Goal: Information Seeking & Learning: Learn about a topic

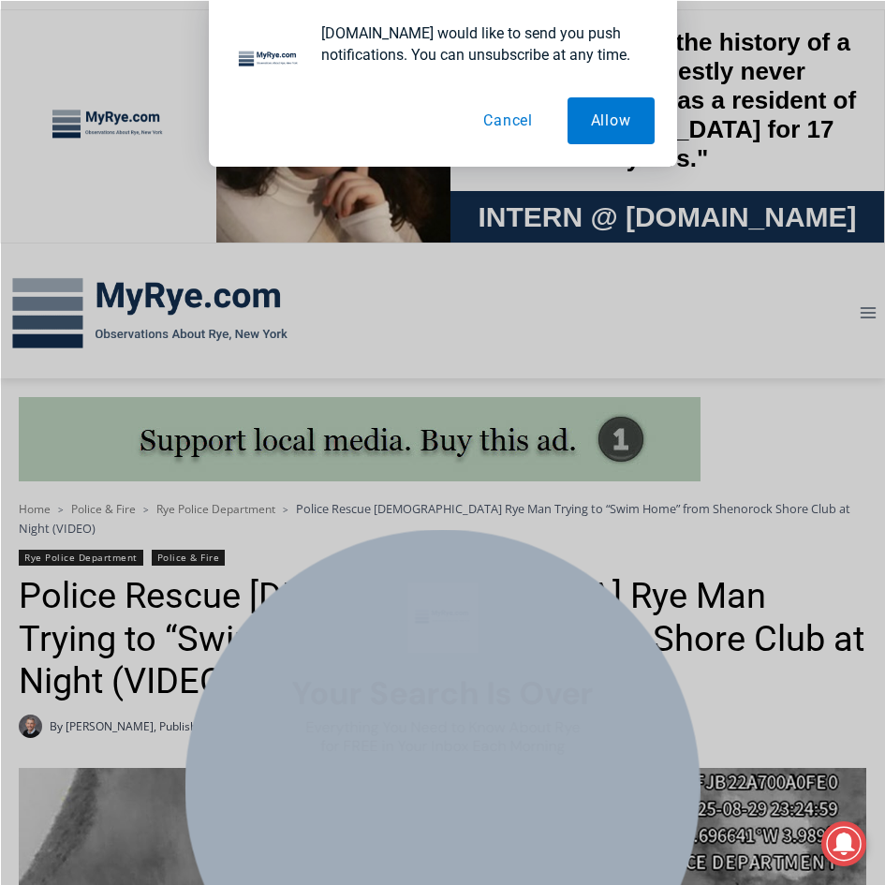
click at [533, 123] on button "Cancel" at bounding box center [508, 120] width 96 height 47
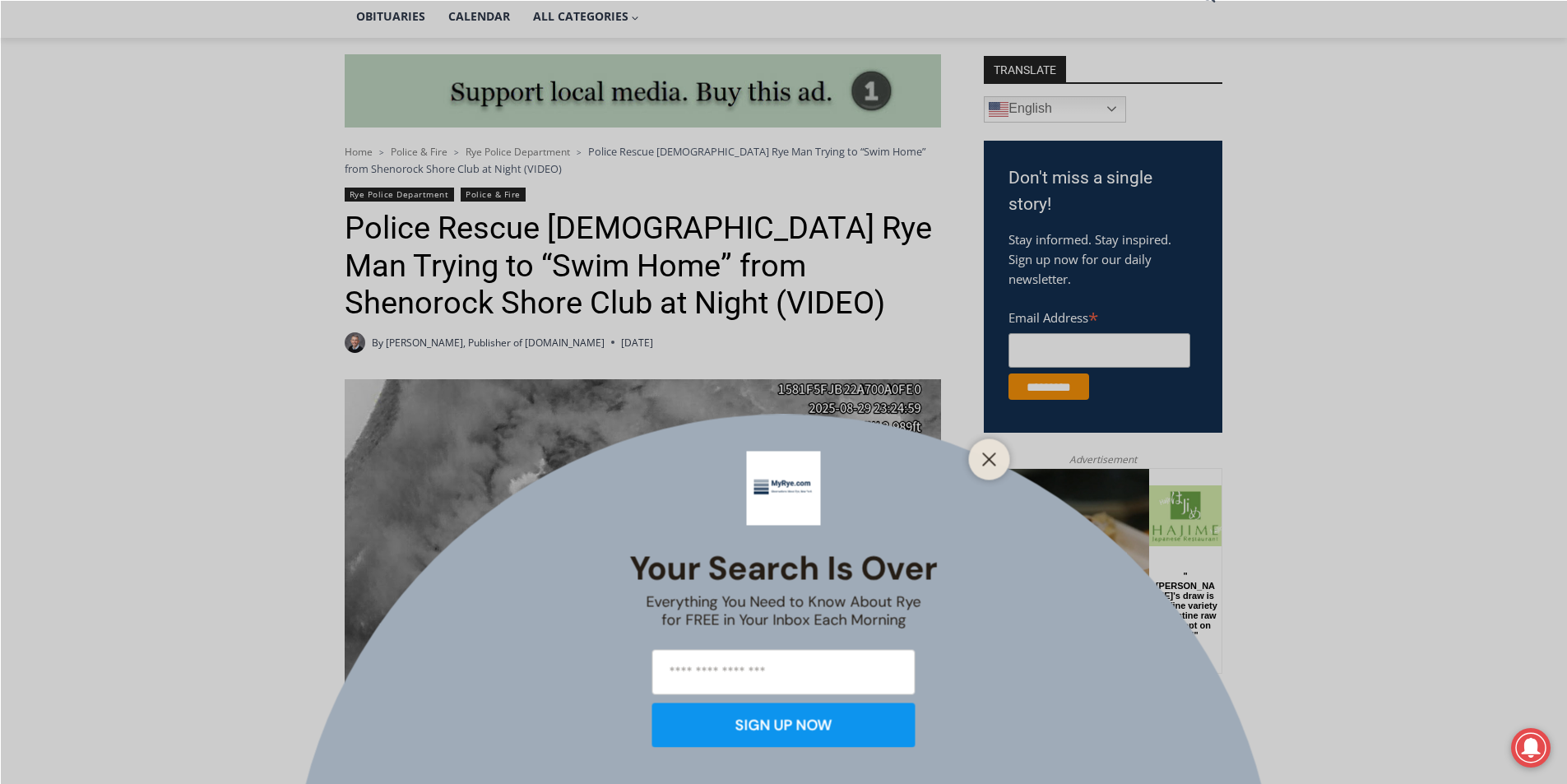
scroll to position [411, 0]
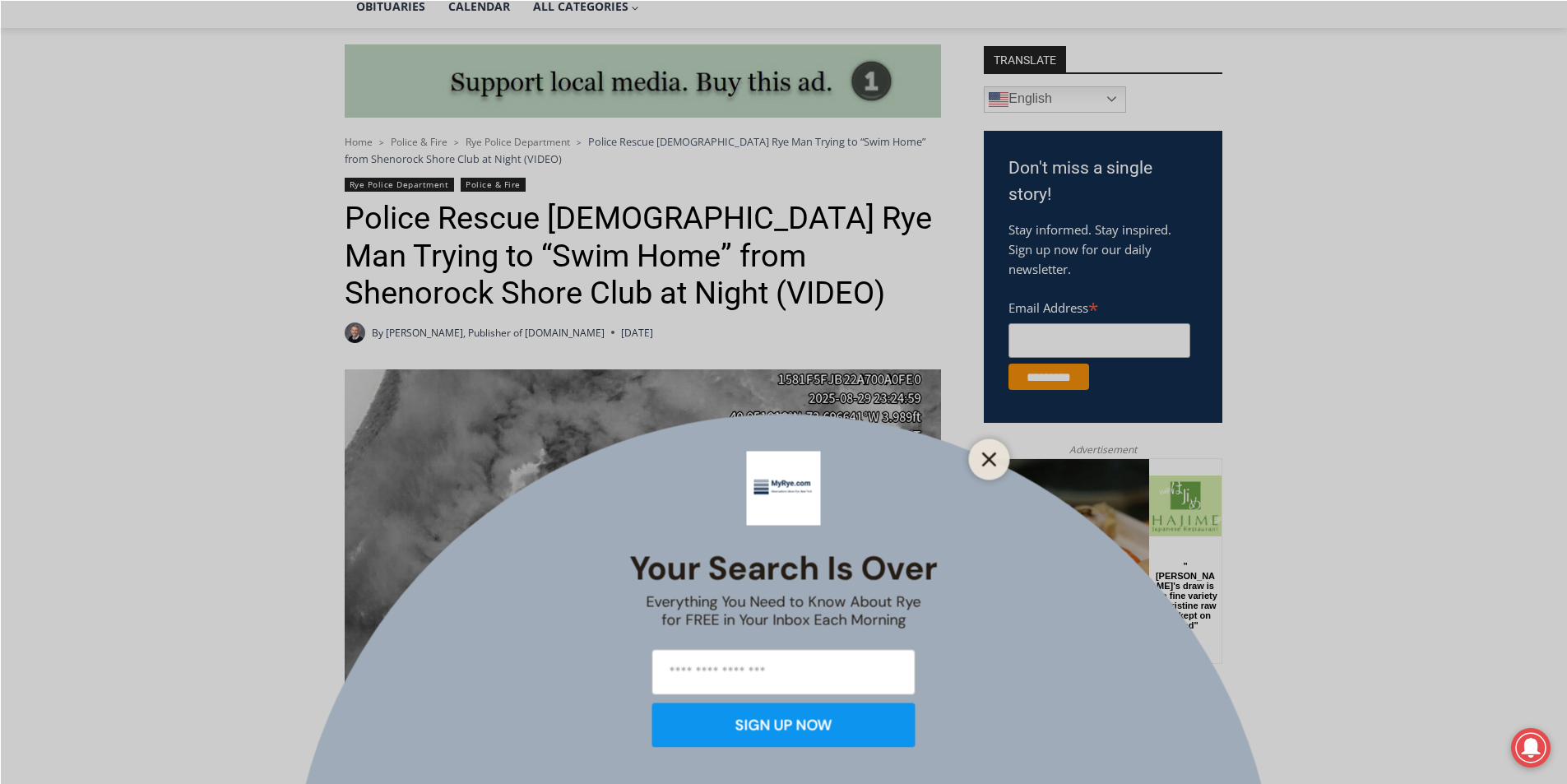
click at [997, 464] on button "Close" at bounding box center [990, 459] width 23 height 23
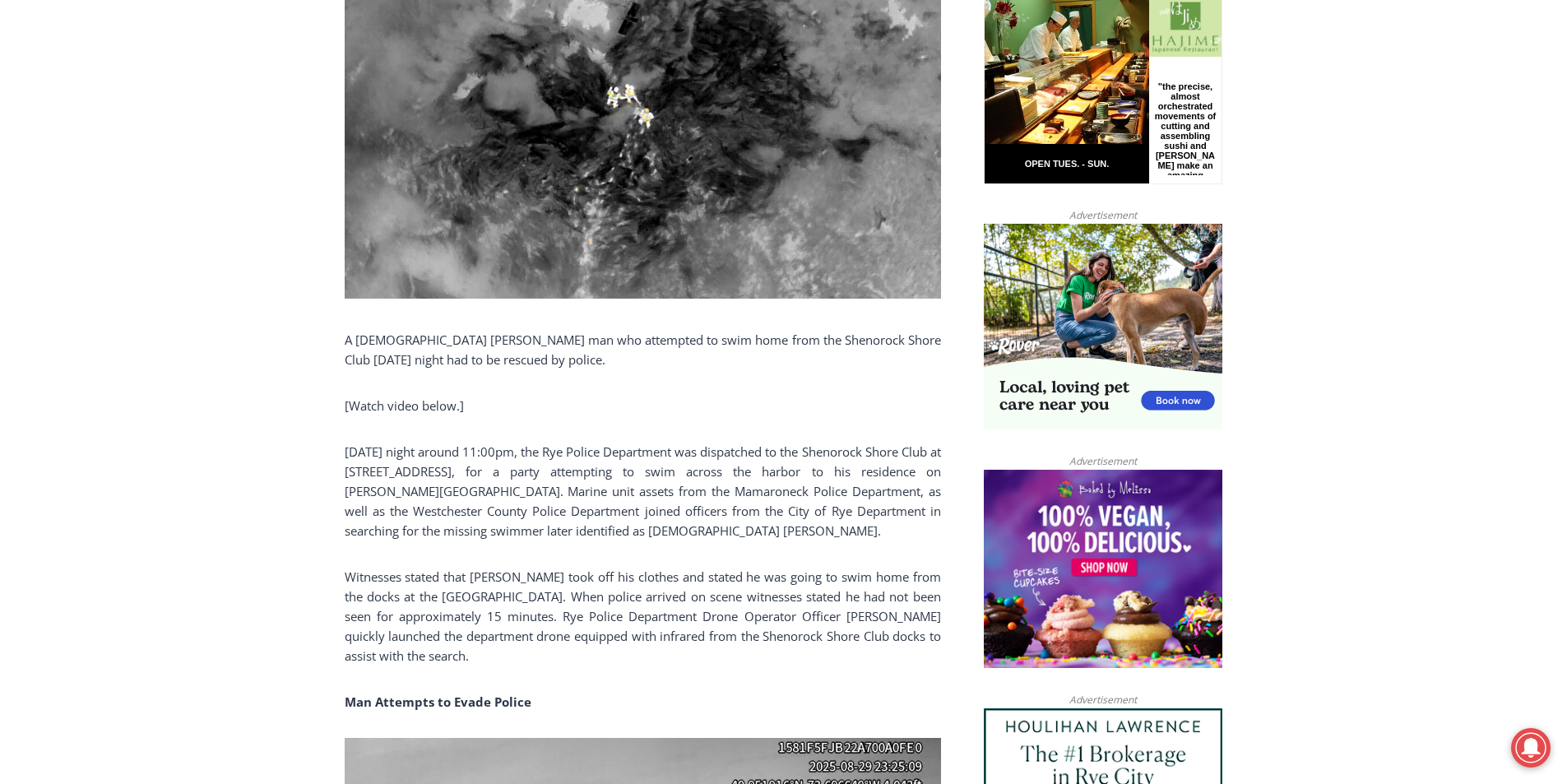
scroll to position [1069, 0]
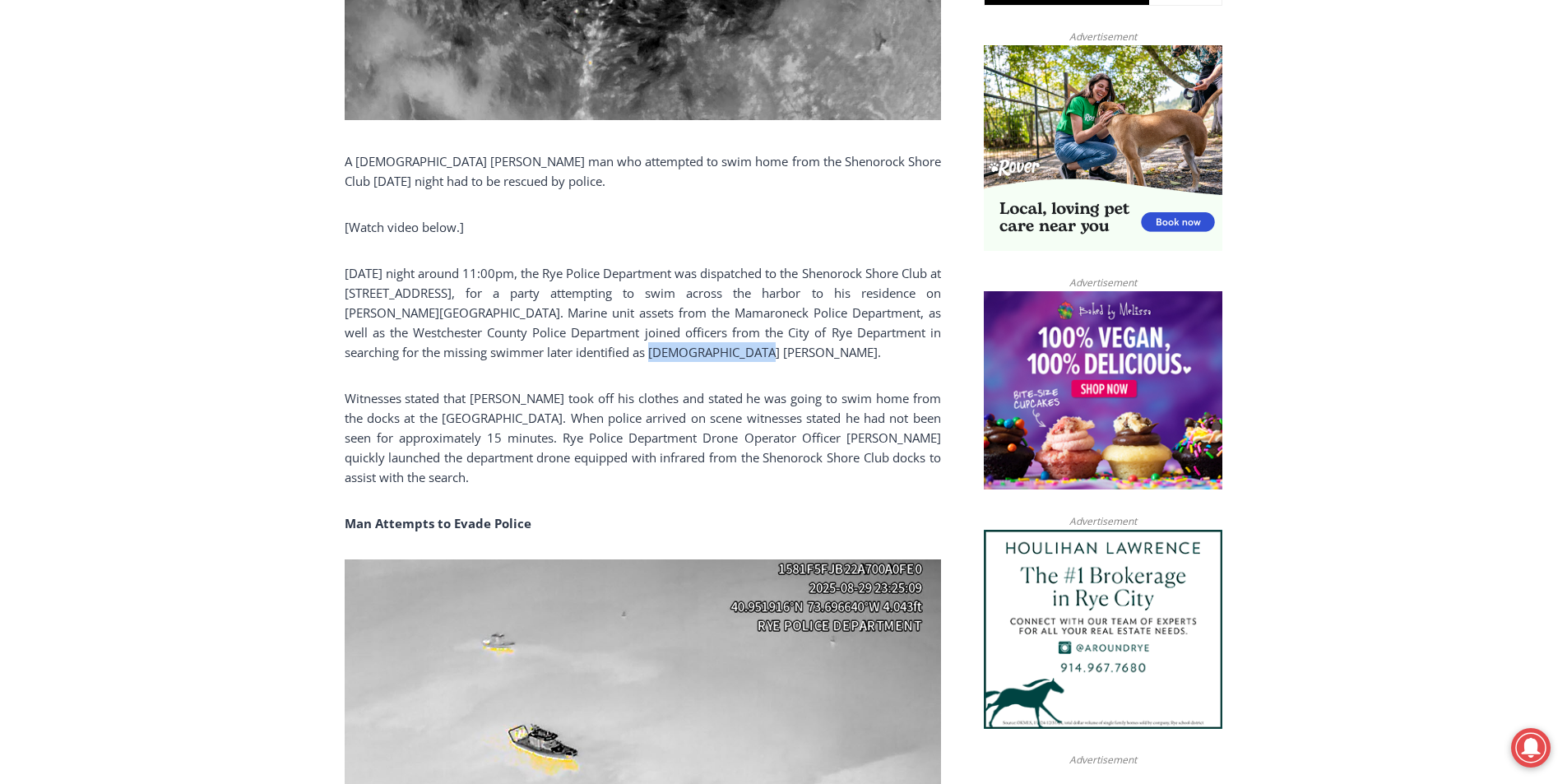
drag, startPoint x: 571, startPoint y: 356, endPoint x: 672, endPoint y: 349, distance: 101.2
click at [672, 349] on p "[DATE] night around 11:00pm, the Rye Police Department was dispatched to the Sh…" at bounding box center [642, 313] width 596 height 98
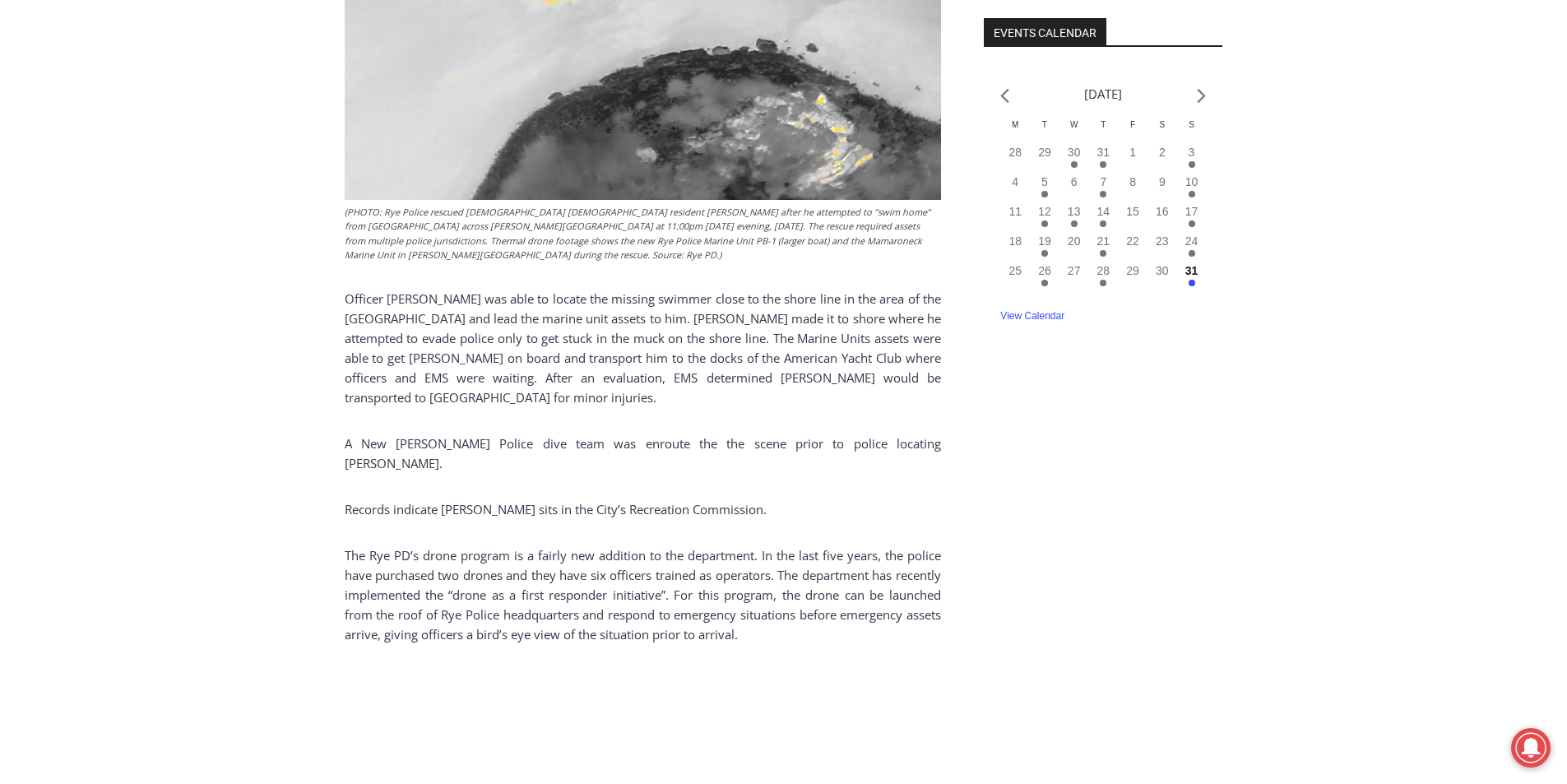
scroll to position [1891, 0]
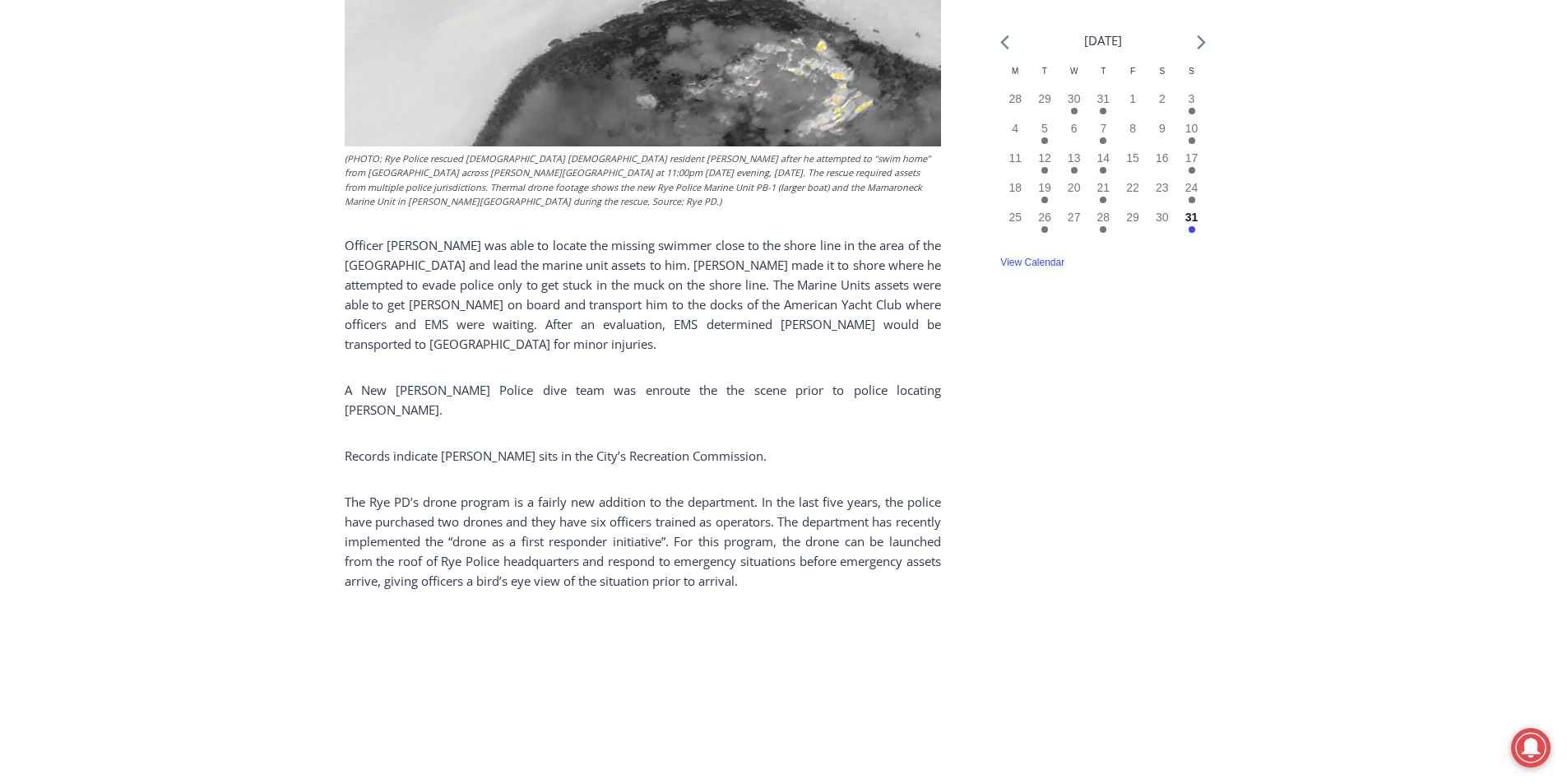
click at [458, 327] on p "Officer [PERSON_NAME] was able to locate the missing swimmer close to the shore…" at bounding box center [642, 294] width 596 height 119
click at [466, 344] on p "Officer [PERSON_NAME] was able to locate the missing swimmer close to the shore…" at bounding box center [642, 294] width 596 height 119
click at [610, 395] on p "A New [PERSON_NAME] Police dive team was enroute the the scene prior to police …" at bounding box center [642, 399] width 596 height 40
click at [676, 517] on p "The Rye PD’s drone program is a fairly new addition to the department. In the l…" at bounding box center [642, 541] width 596 height 98
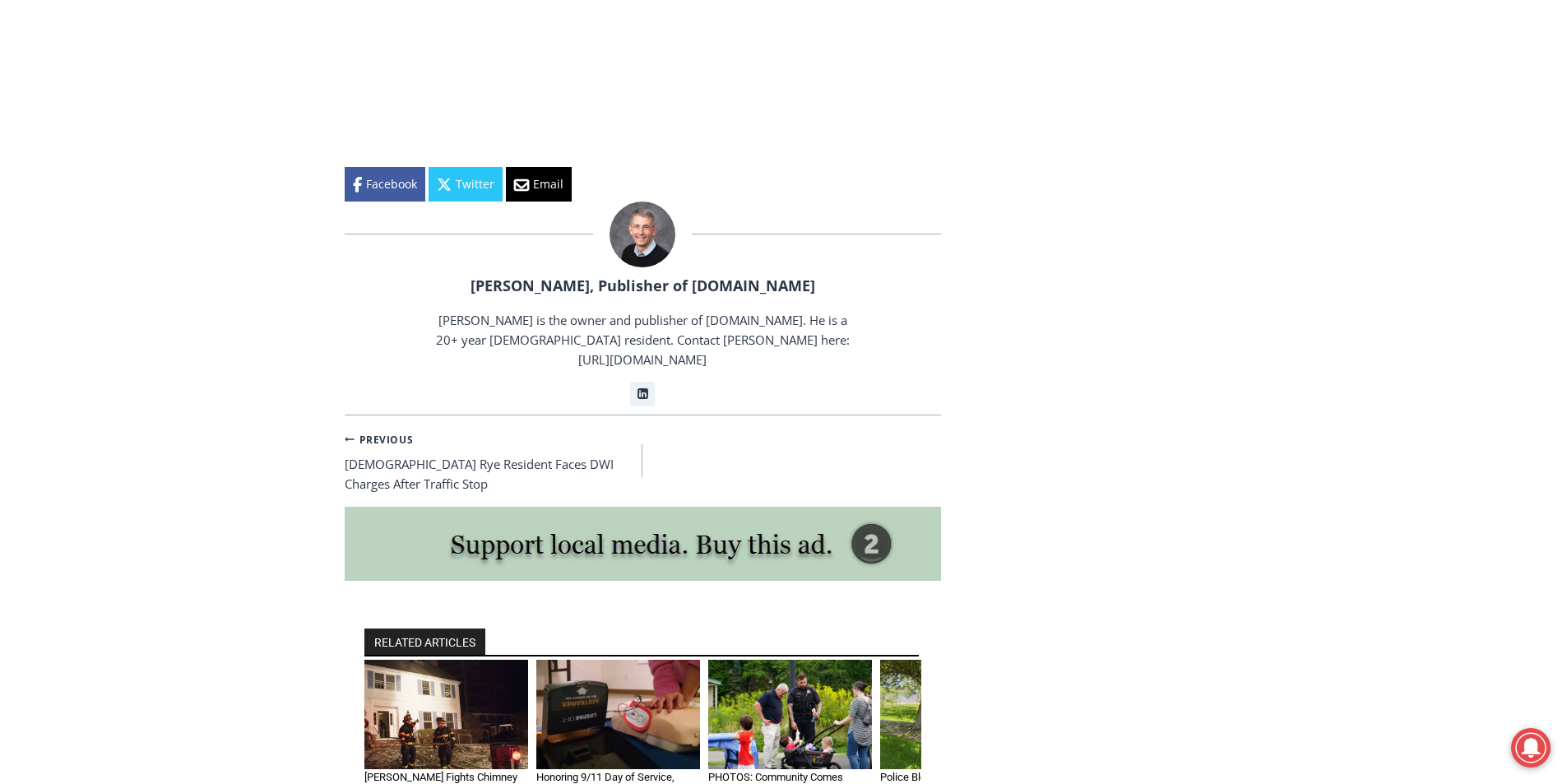
scroll to position [2714, 0]
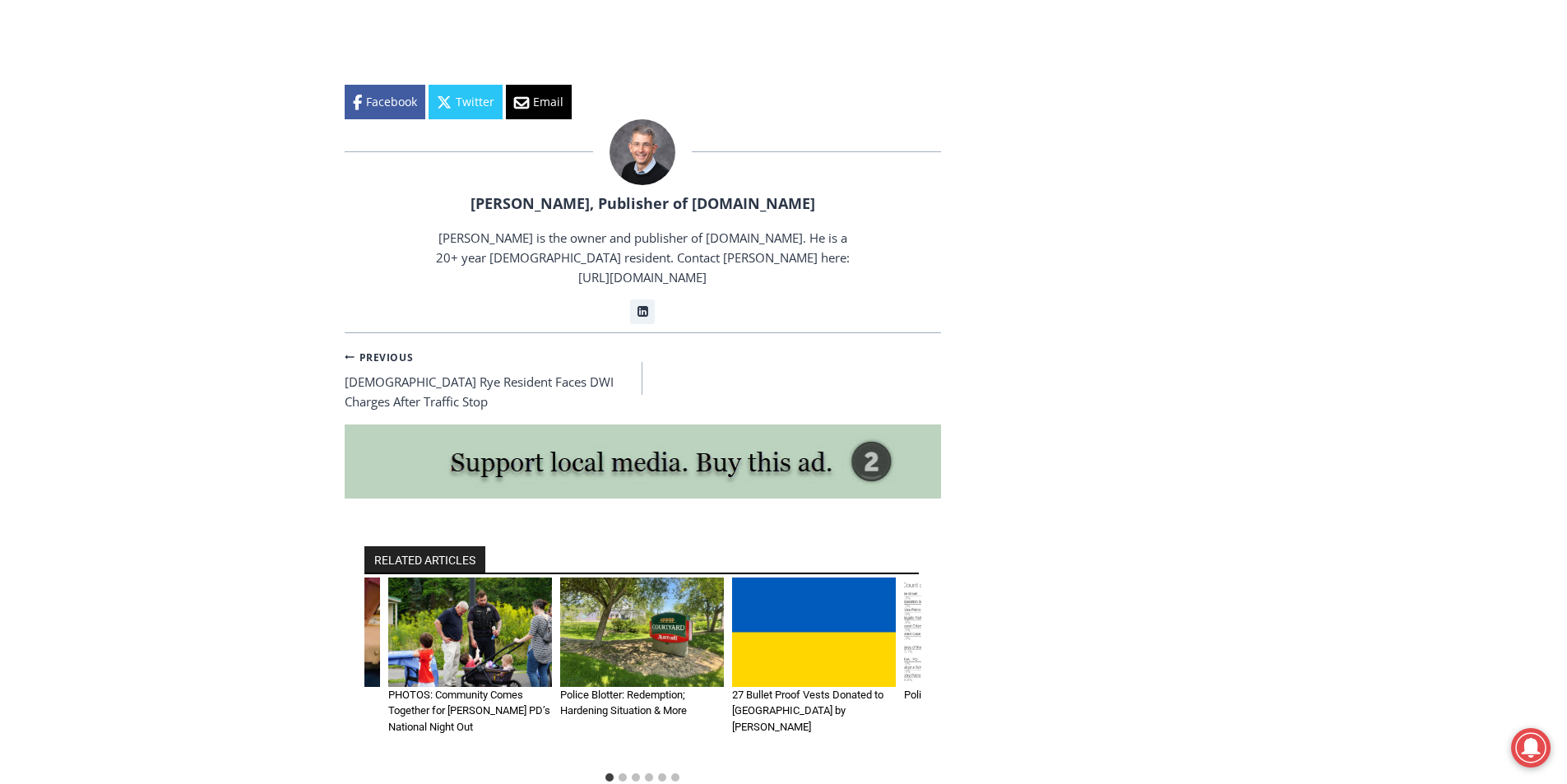
drag, startPoint x: 774, startPoint y: 609, endPoint x: 454, endPoint y: 612, distance: 320.0
click at [454, 612] on img "3 of 6" at bounding box center [470, 632] width 163 height 110
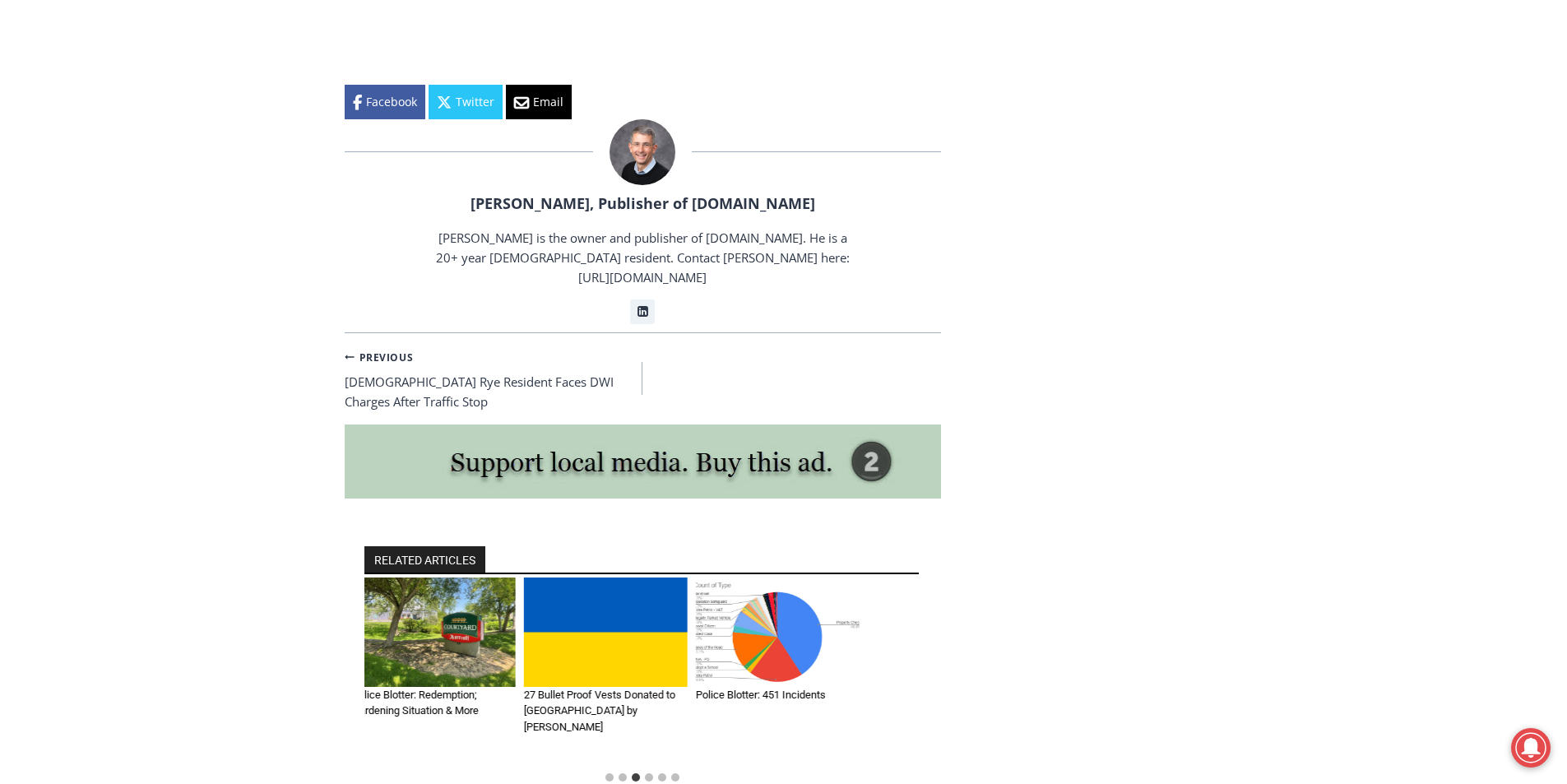
drag, startPoint x: 791, startPoint y: 604, endPoint x: 374, endPoint y: 604, distance: 417.0
click at [374, 604] on div "[PERSON_NAME] Fights Chimney Fire on [PERSON_NAME] By [PERSON_NAME], Publisher …" at bounding box center [114, 671] width 557 height 186
